Goal: Find specific page/section: Find specific page/section

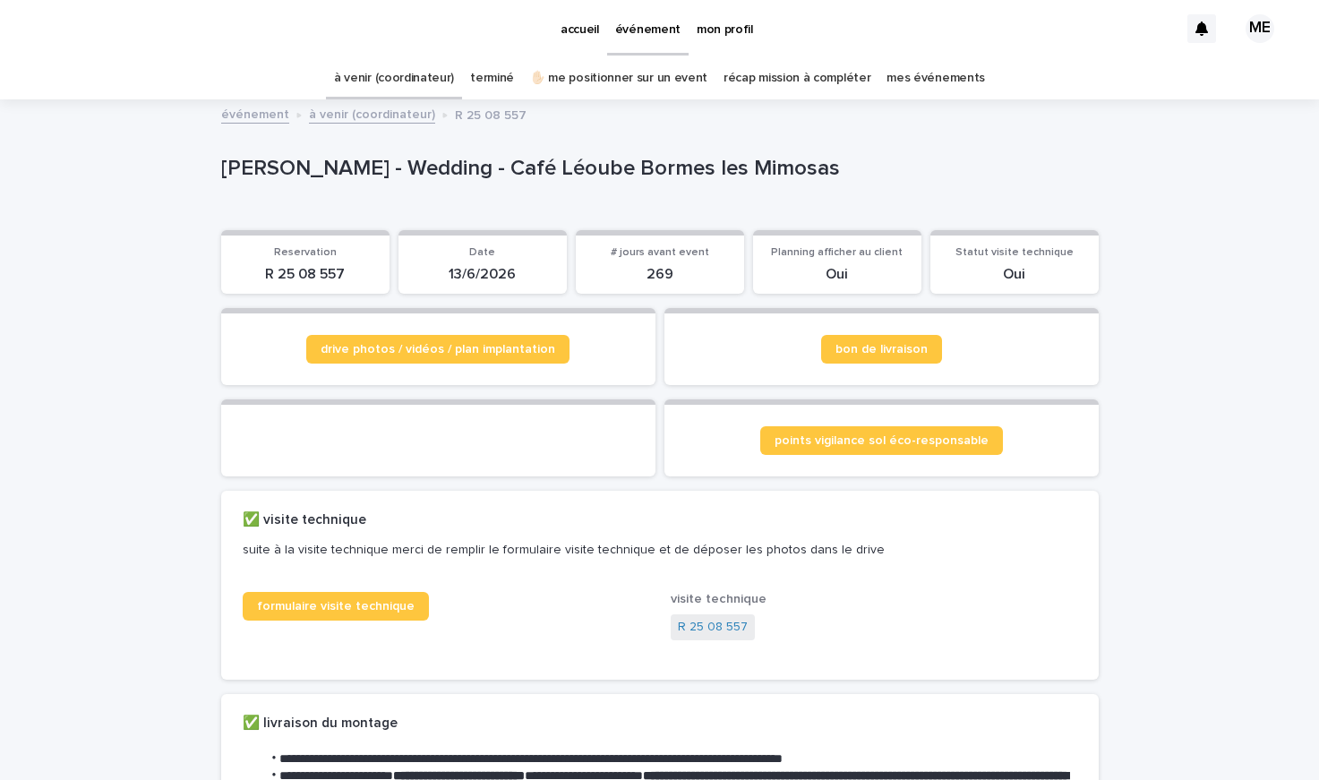
click at [730, 35] on p "mon profil" at bounding box center [725, 19] width 56 height 38
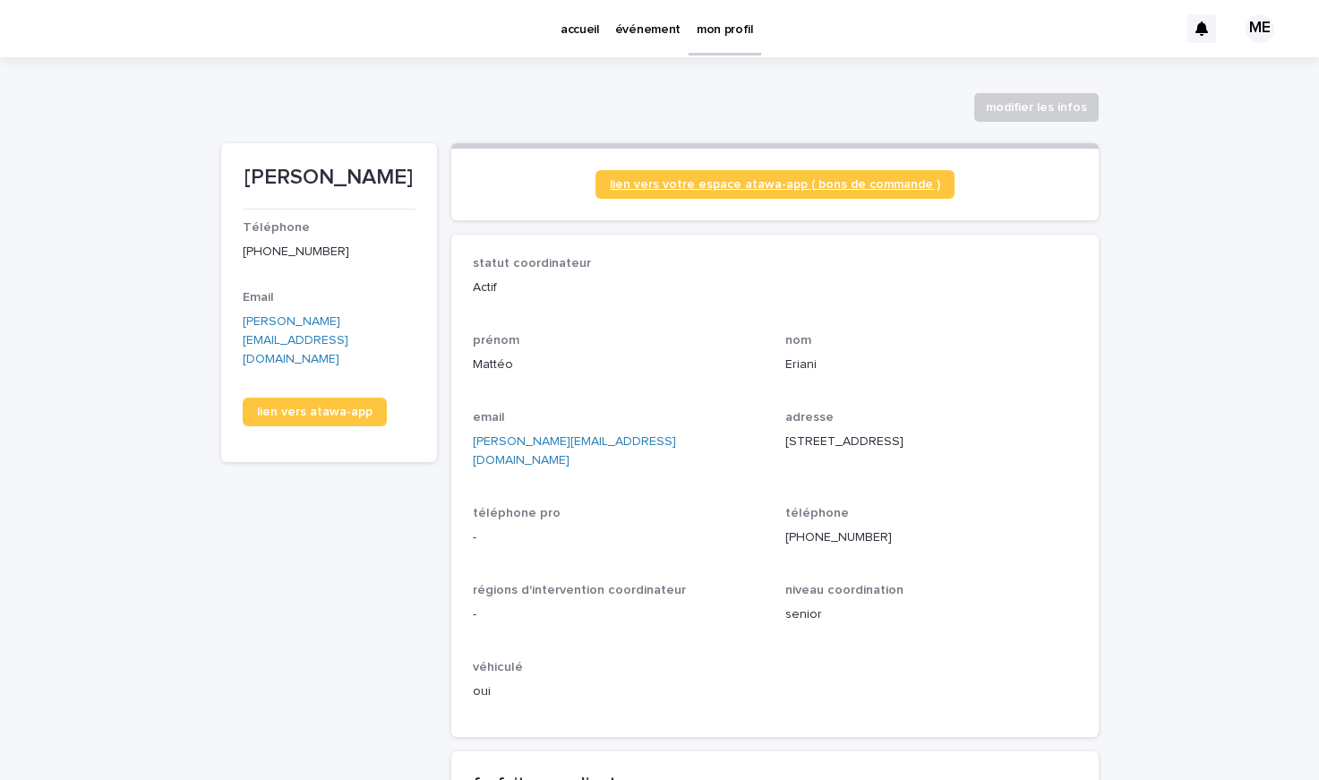
click at [750, 177] on link "lien vers votre espace atawa-app ( bons de commande )" at bounding box center [775, 184] width 359 height 29
click at [640, 36] on p "événement" at bounding box center [647, 19] width 65 height 38
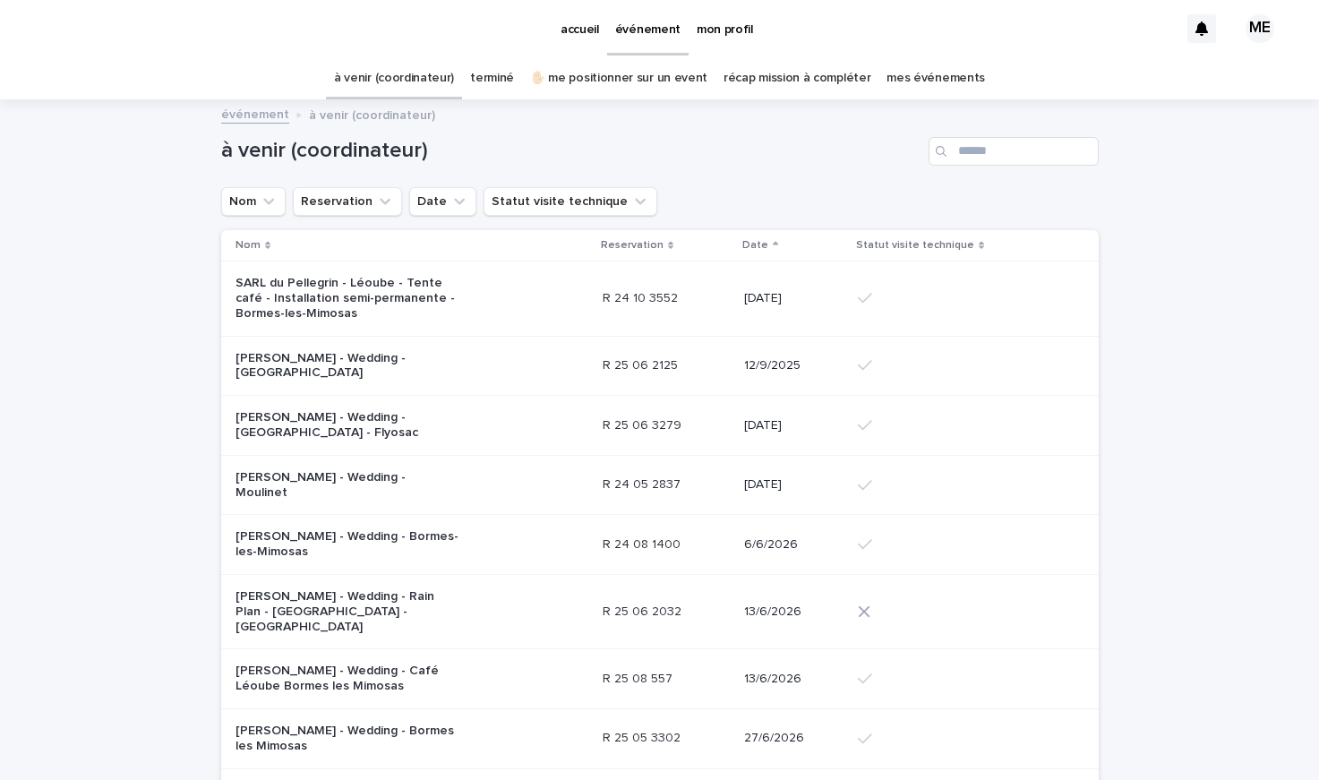
click at [528, 475] on div "[PERSON_NAME] - Wedding - Moulinet" at bounding box center [412, 485] width 353 height 45
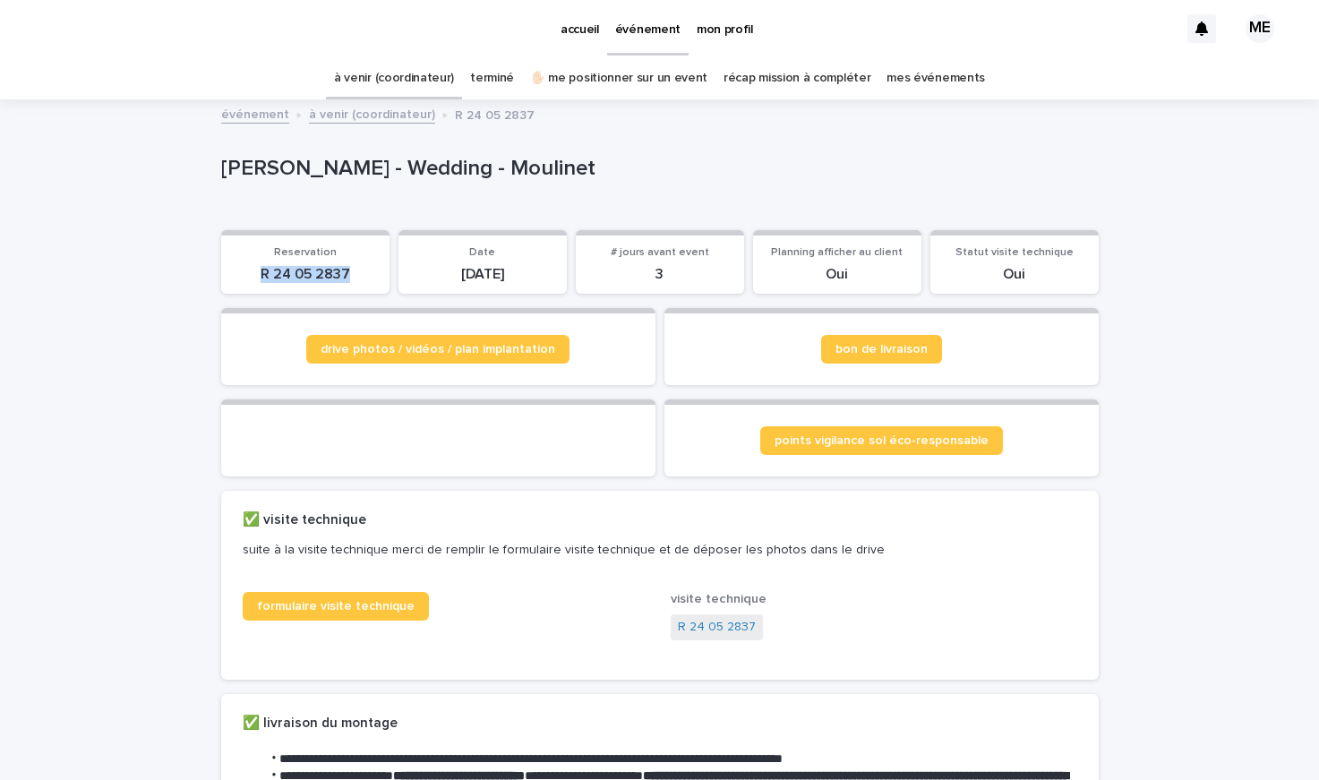
copy p "R 24 05 2837"
drag, startPoint x: 355, startPoint y: 278, endPoint x: 367, endPoint y: 338, distance: 61.3
click at [305, 306] on div "Loading... Saving… Reservation R 24 05 2837 Date [DATE] # jours avant event 3 P…" at bounding box center [660, 269] width 878 height 79
click at [389, 353] on span "drive photos / vidéos / plan implantation" at bounding box center [438, 349] width 235 height 13
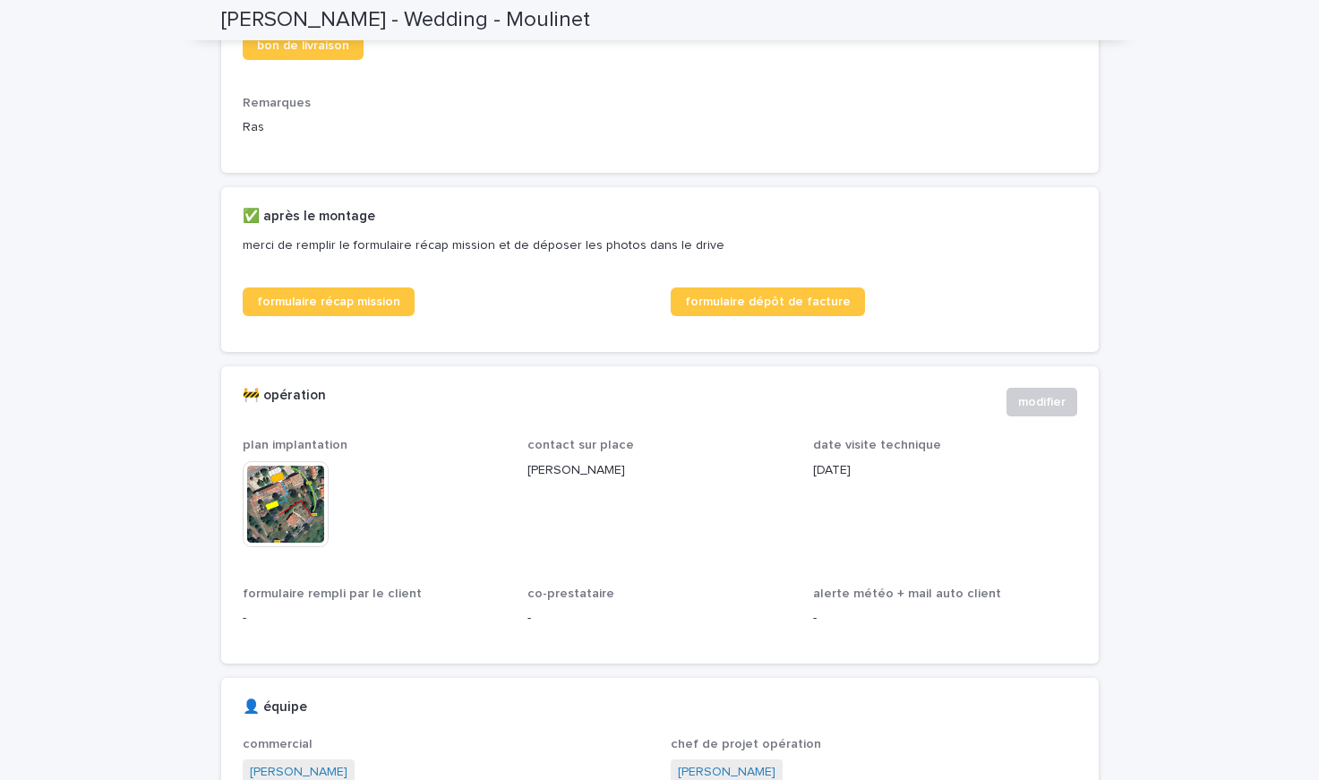
scroll to position [828, 0]
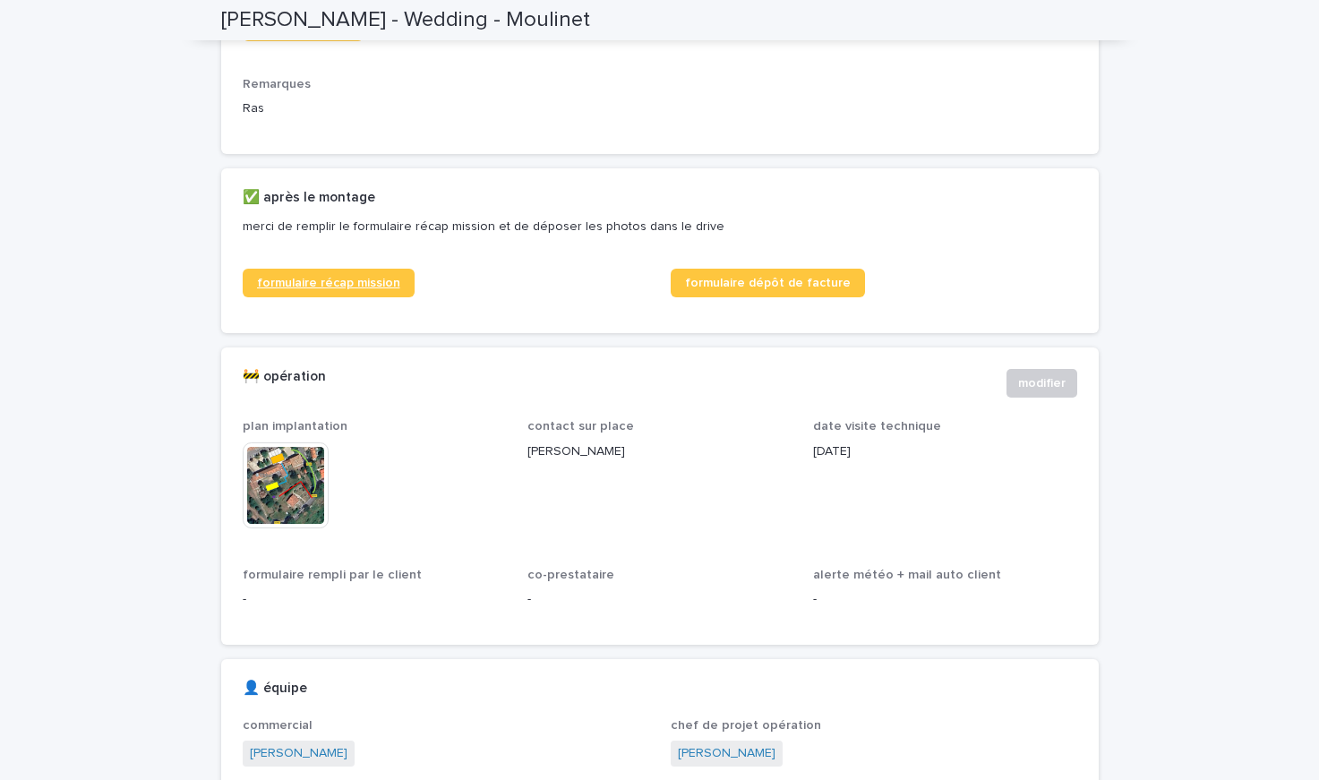
click at [347, 289] on span "formulaire récap mission" at bounding box center [328, 283] width 143 height 13
